Goal: Task Accomplishment & Management: Manage account settings

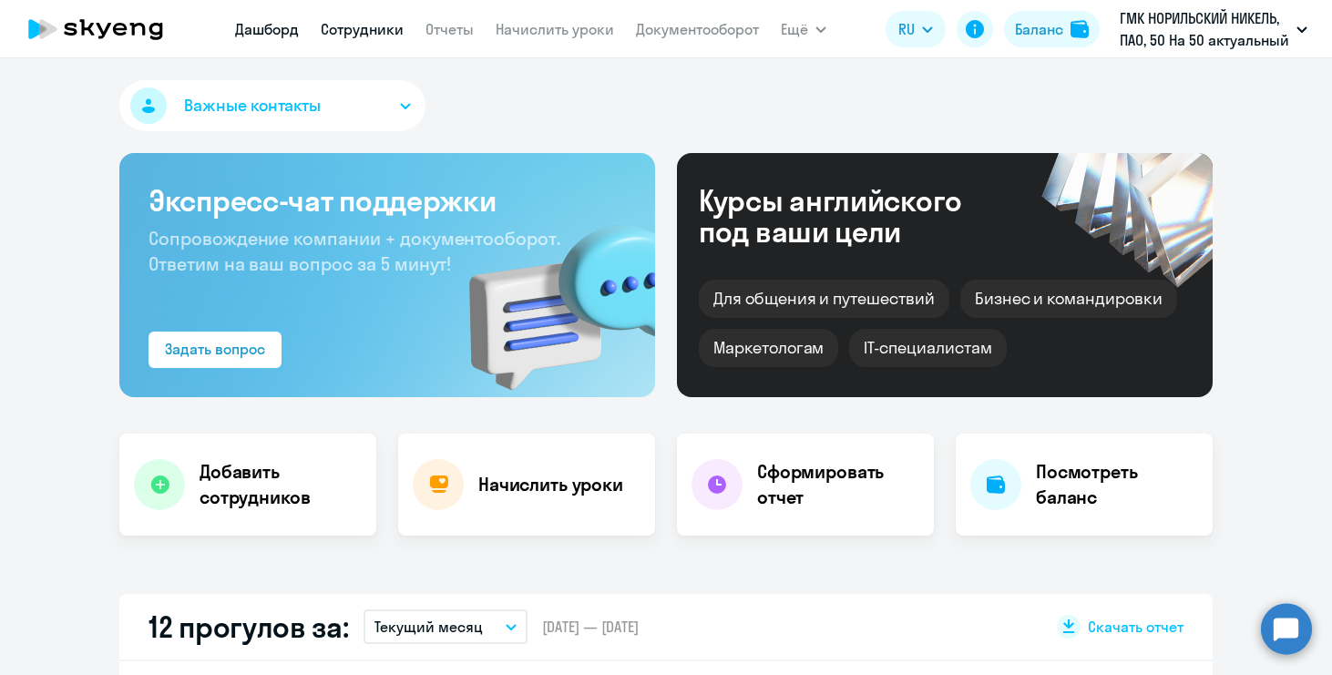
click at [372, 34] on link "Сотрудники" at bounding box center [362, 29] width 83 height 18
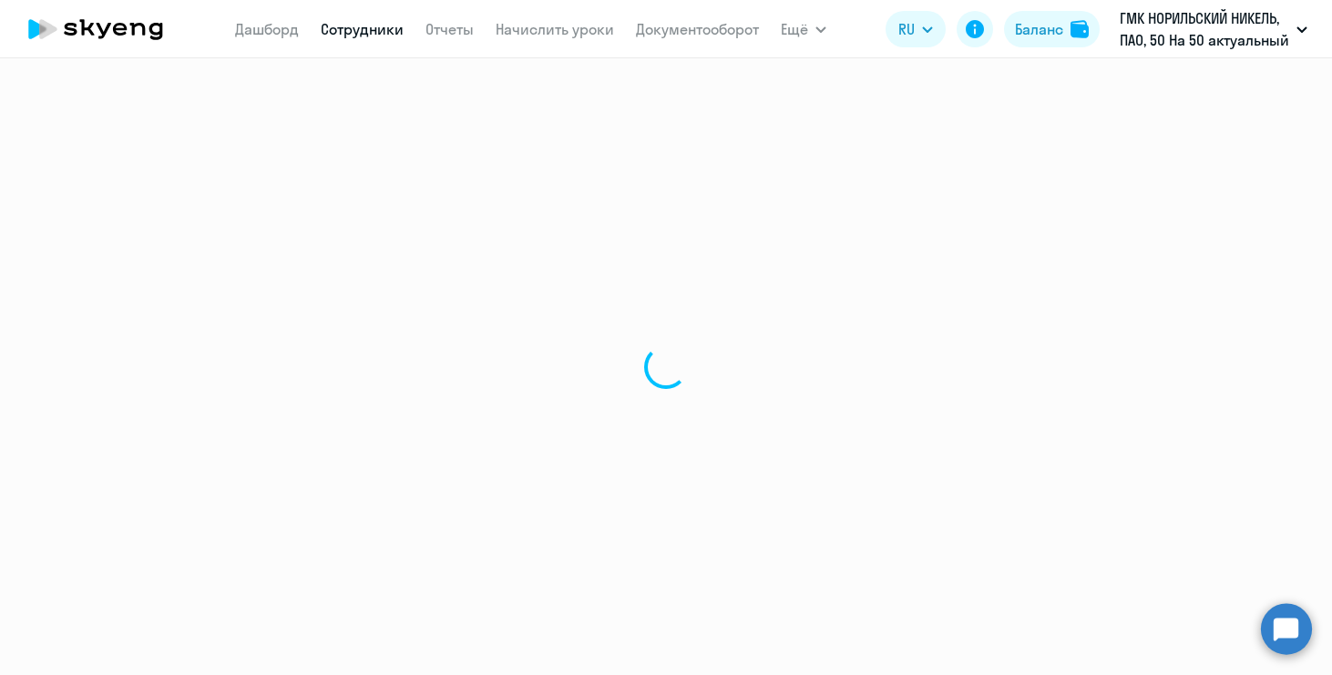
select select "30"
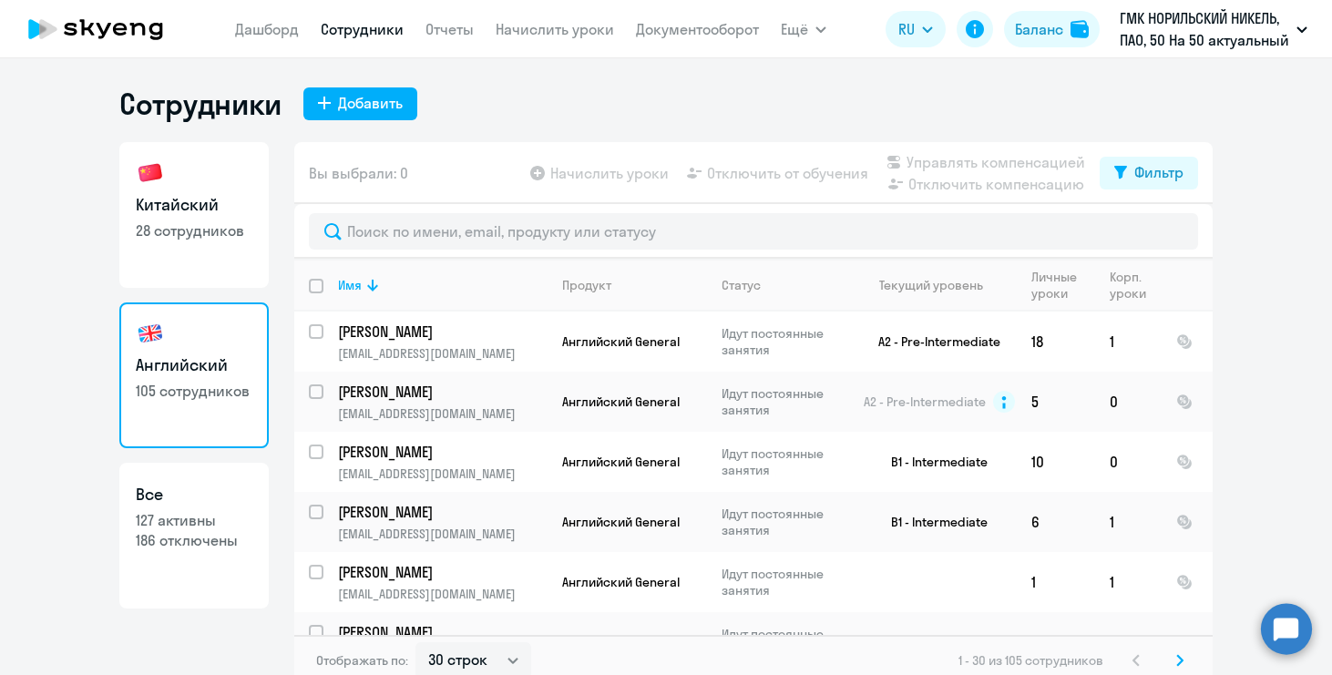
click at [197, 255] on link "Китайский 28 сотрудников" at bounding box center [193, 215] width 149 height 146
select select "30"
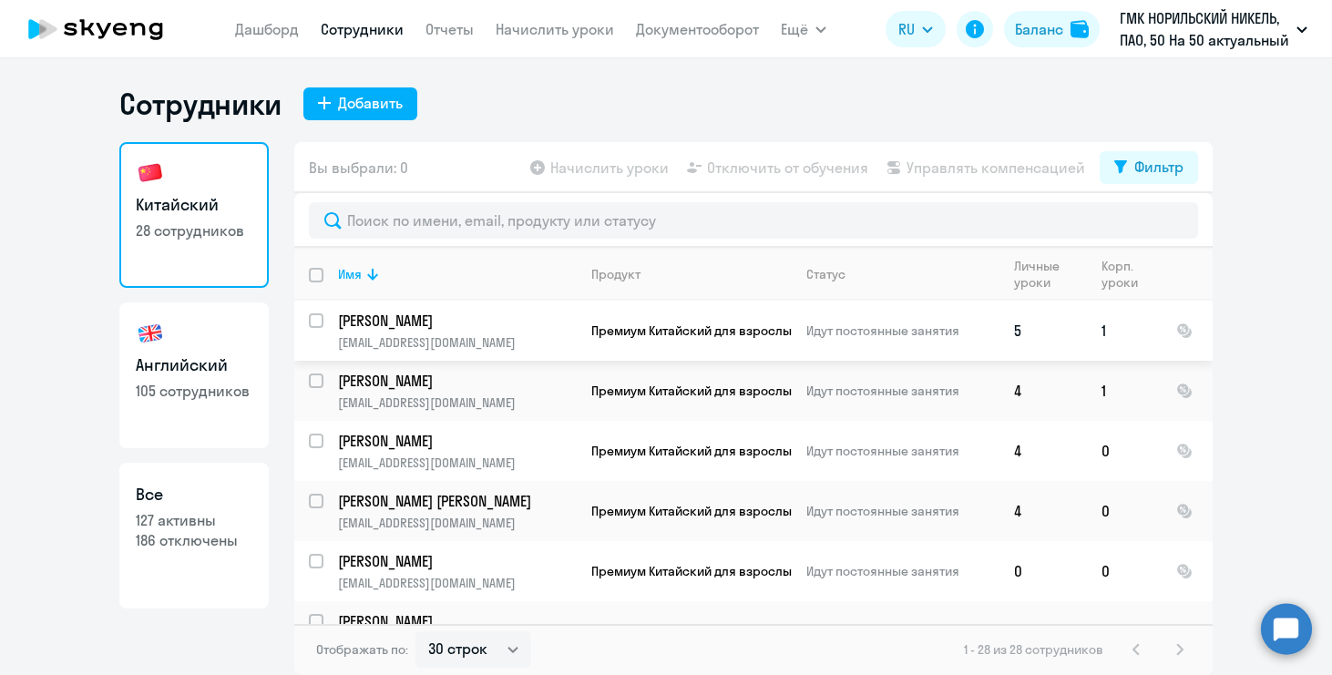
click at [314, 325] on input "select row 42781388" at bounding box center [327, 331] width 36 height 36
checkbox input "true"
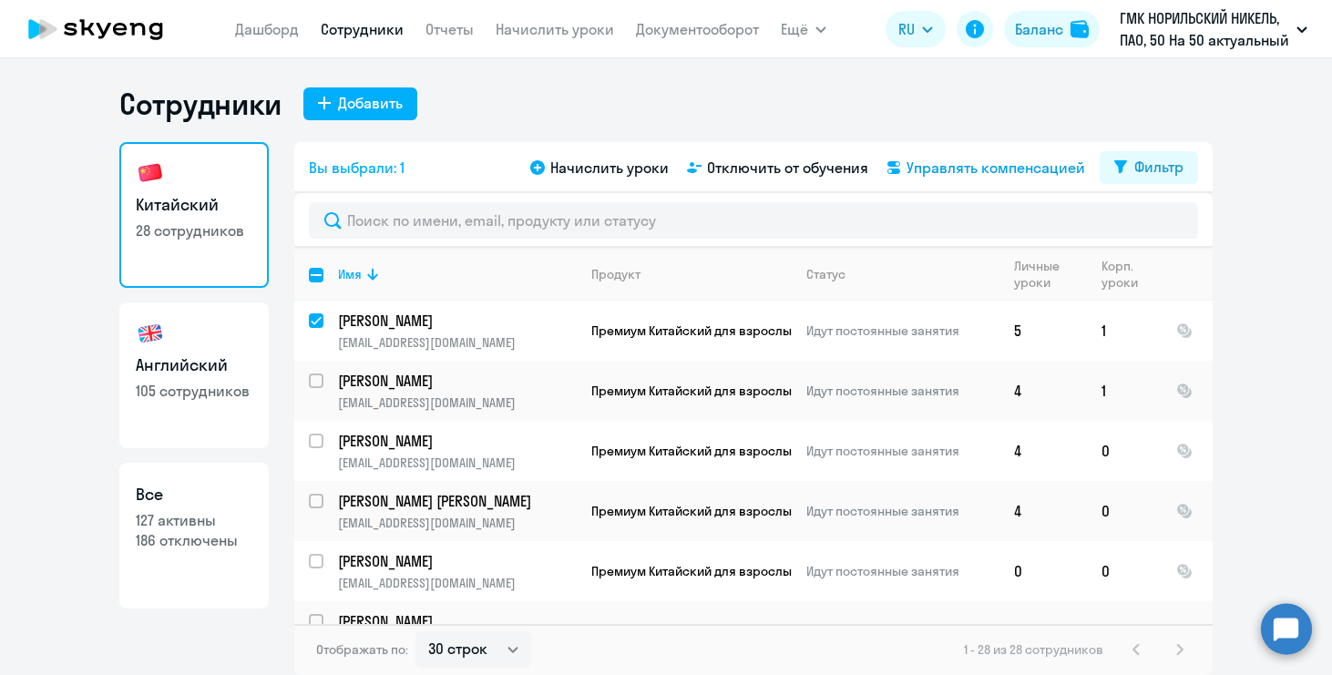
click at [910, 171] on span "Управлять компенсацией" at bounding box center [996, 168] width 179 height 22
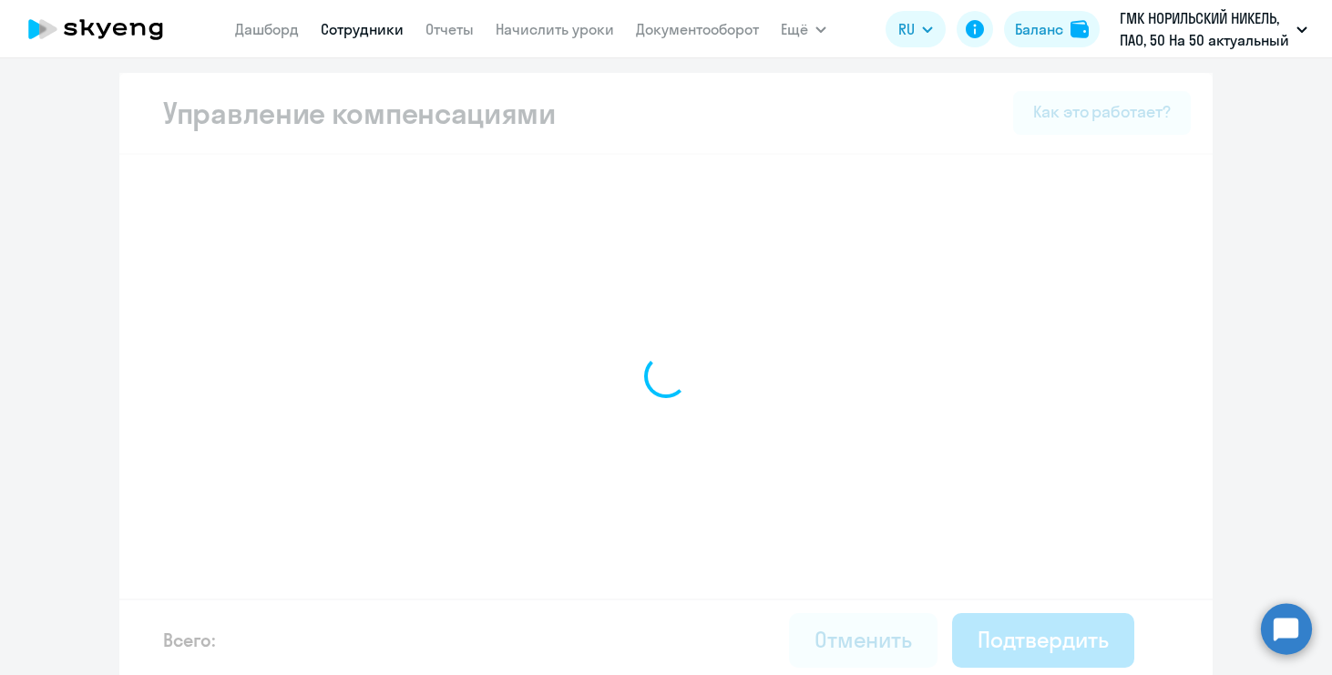
select select "MONTHLY"
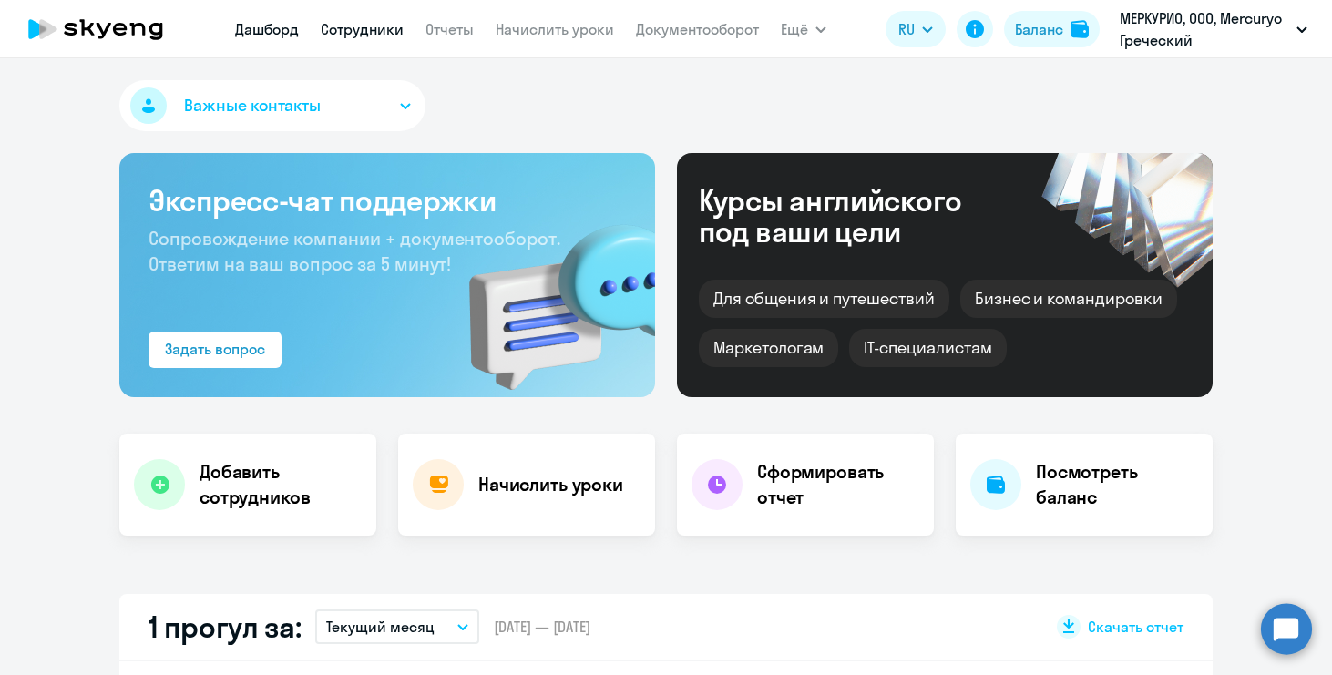
click at [358, 31] on link "Сотрудники" at bounding box center [362, 29] width 83 height 18
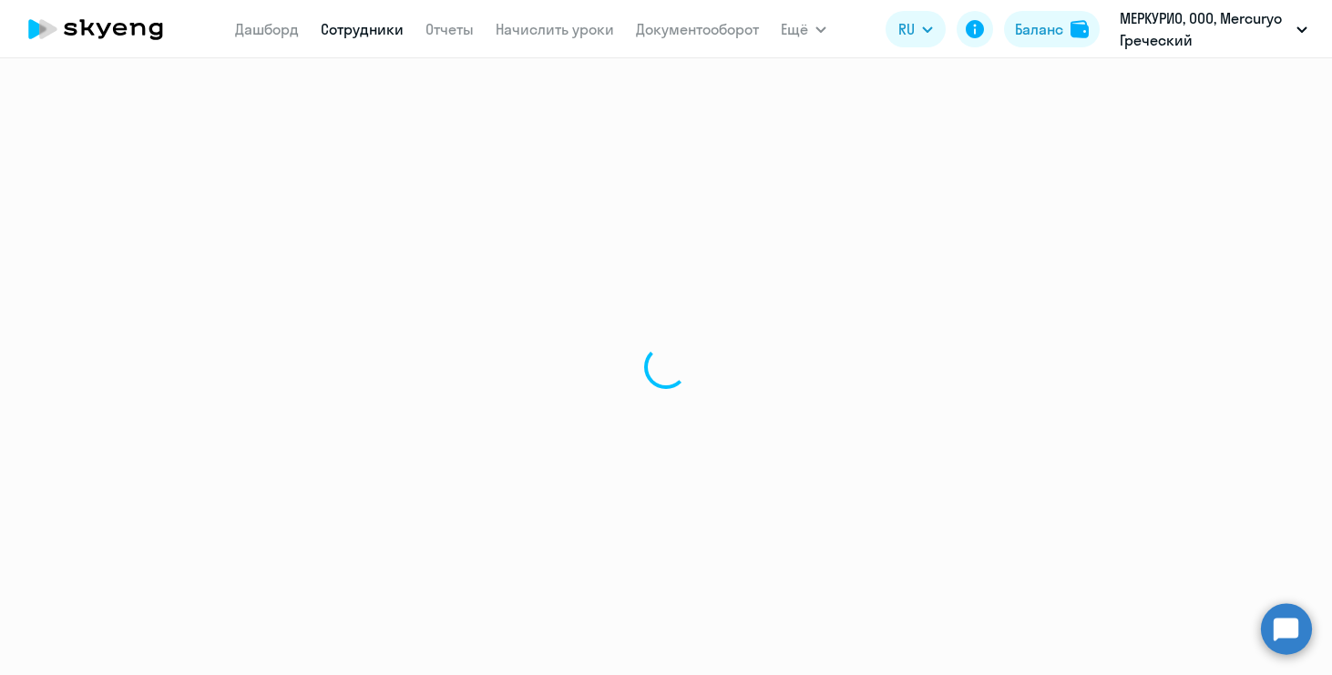
select select "30"
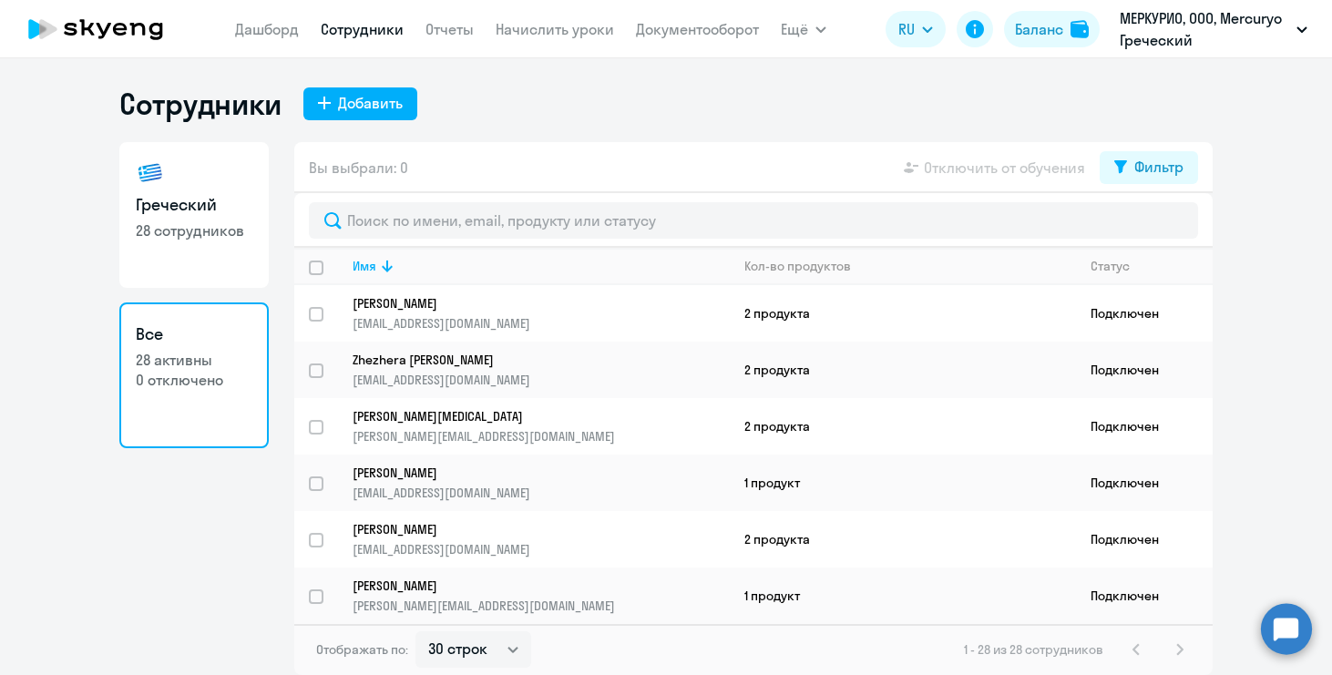
click at [190, 252] on link "Греческий 28 сотрудников" at bounding box center [193, 215] width 149 height 146
select select "30"
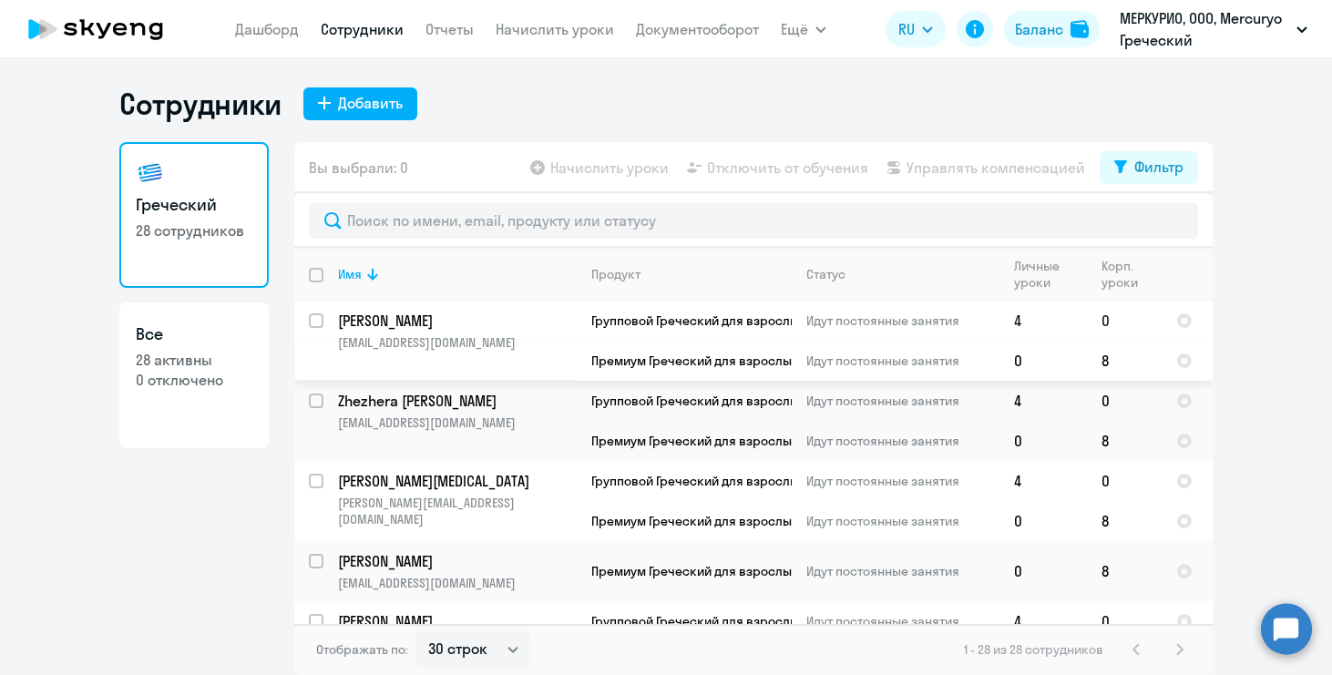
scroll to position [89, 0]
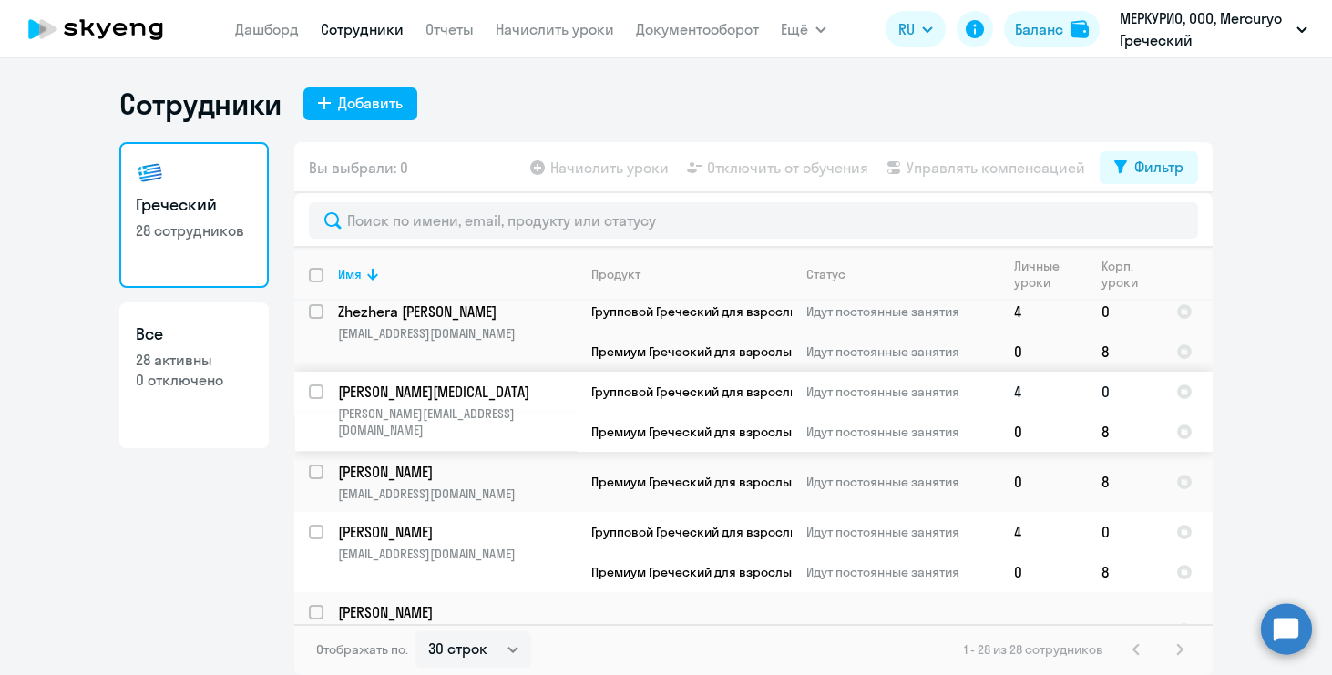
click at [321, 395] on input "select row 12897664" at bounding box center [327, 403] width 36 height 36
checkbox input "true"
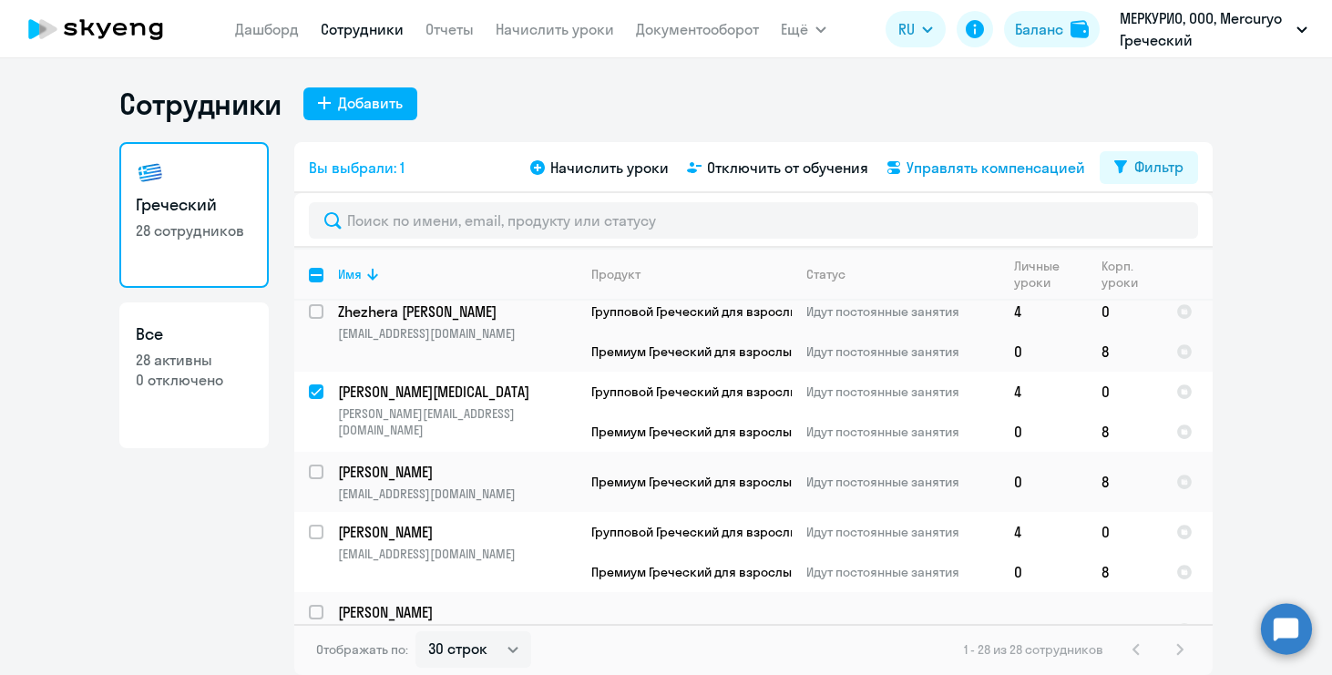
click at [979, 165] on span "Управлять компенсацией" at bounding box center [996, 168] width 179 height 22
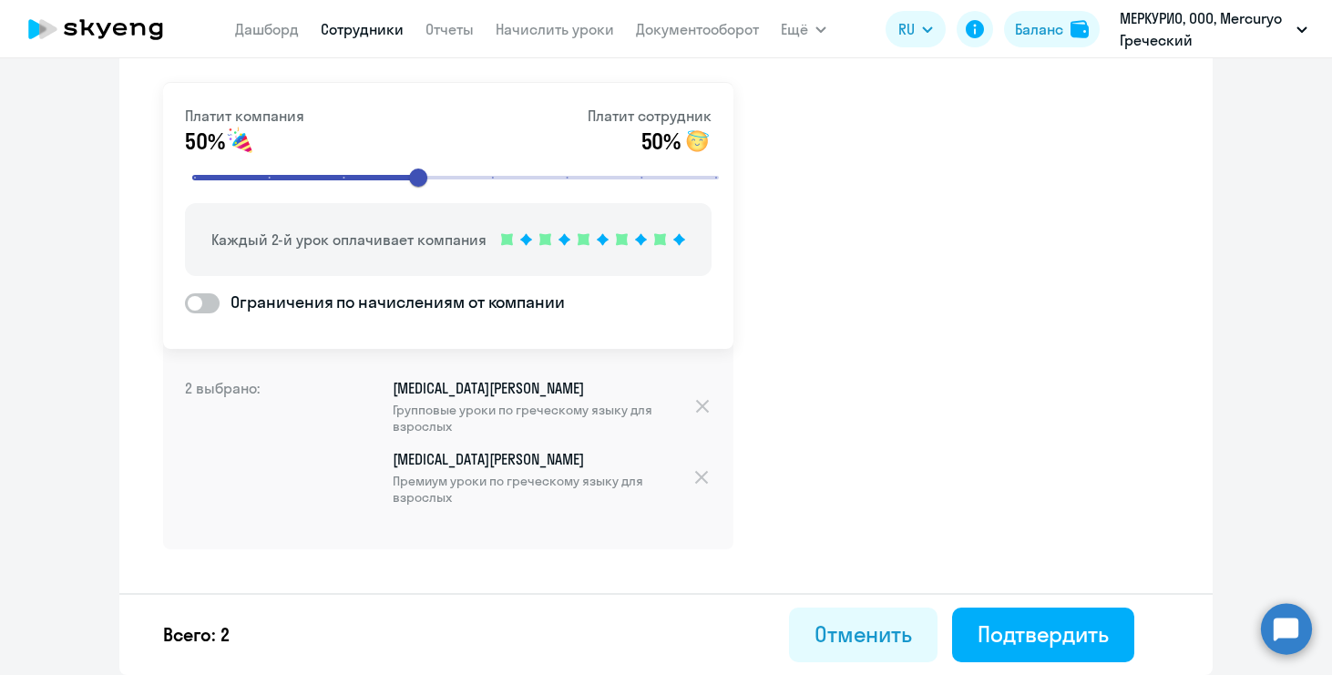
scroll to position [104, 0]
